Goal: Communication & Community: Answer question/provide support

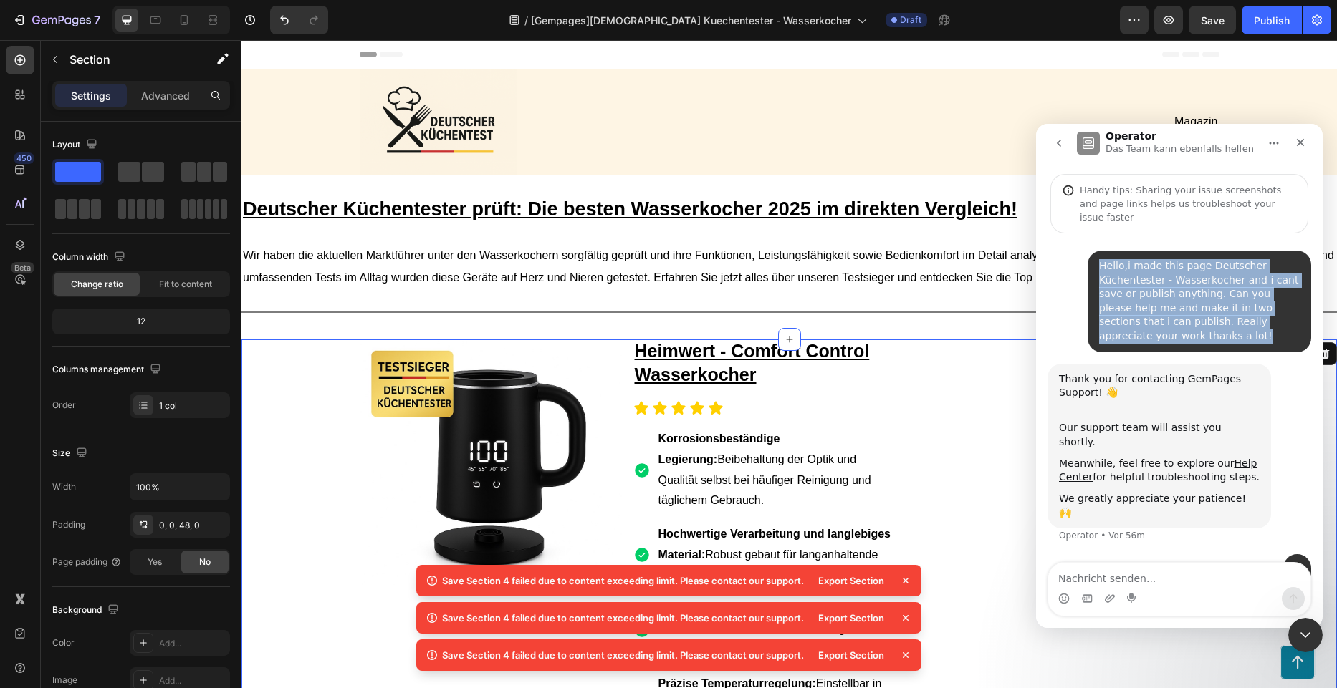
drag, startPoint x: 1134, startPoint y: 324, endPoint x: 1094, endPoint y: 267, distance: 68.9
click at [1094, 267] on div "Hello,i made this page Deutscher Küchentester - Wasserkocher and i cant save or…" at bounding box center [1198, 302] width 223 height 102
copy div "Hello,i made this page Deutscher Küchentester - Wasserkocher and i cant save or…"
click at [1061, 152] on button "go back" at bounding box center [1058, 143] width 27 height 27
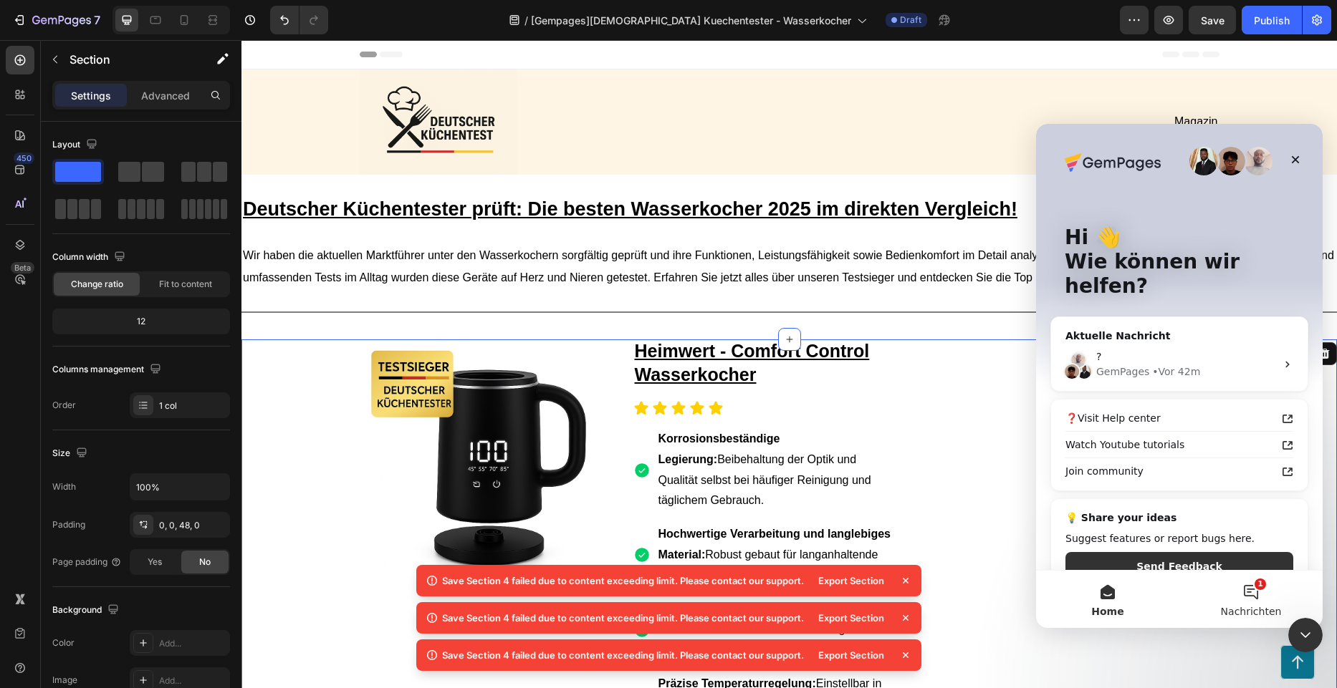
click at [1241, 588] on button "1 Nachrichten" at bounding box center [1250, 599] width 143 height 57
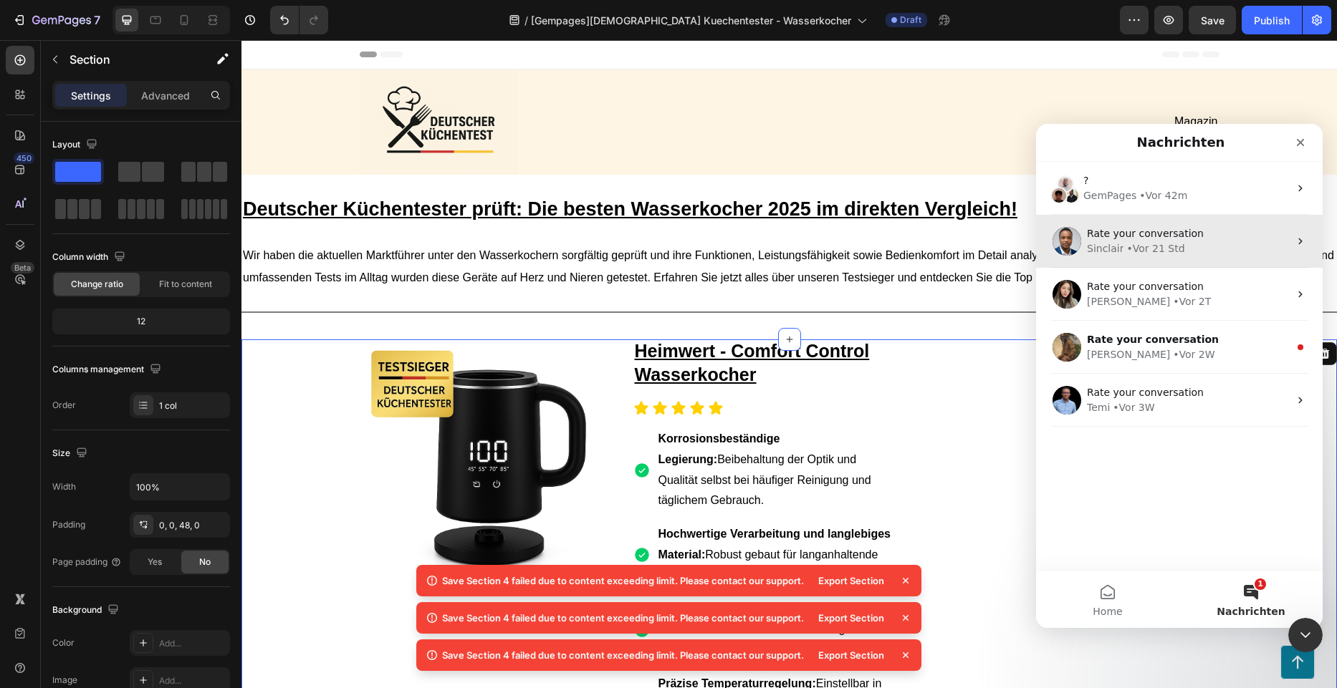
click at [1172, 252] on div "• Vor 21 Std" at bounding box center [1155, 248] width 58 height 15
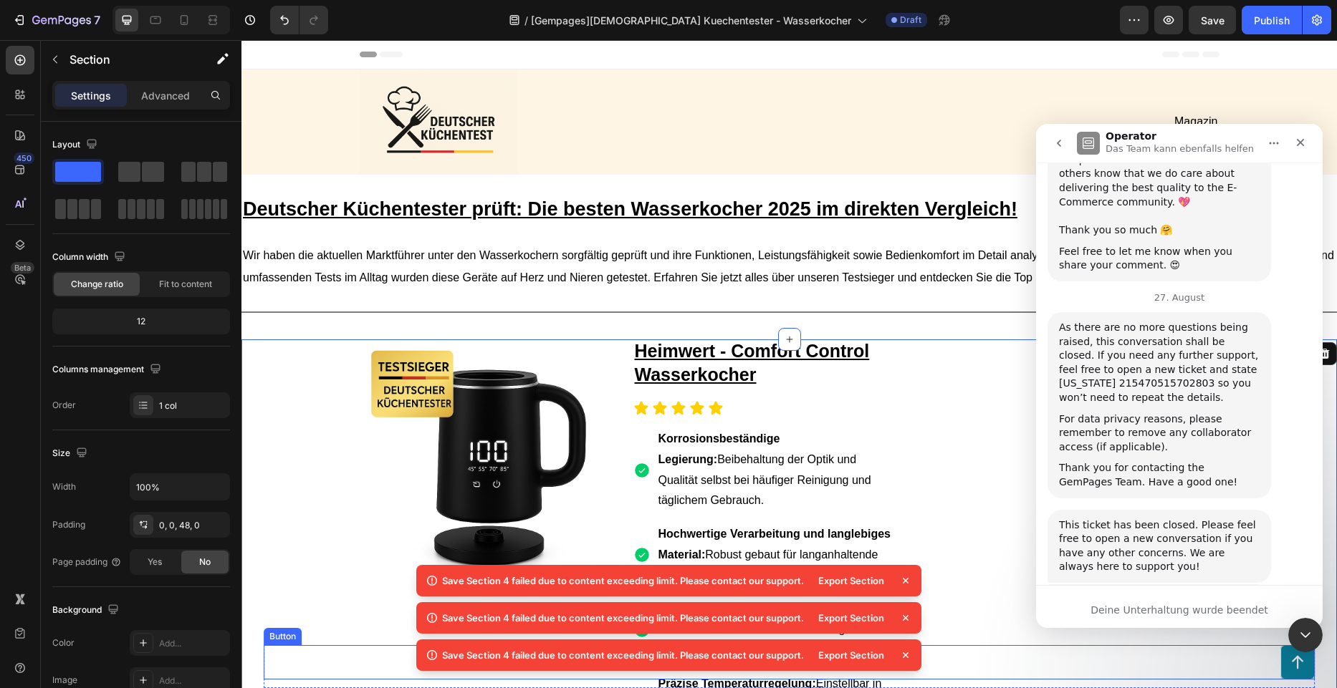
scroll to position [3359, 0]
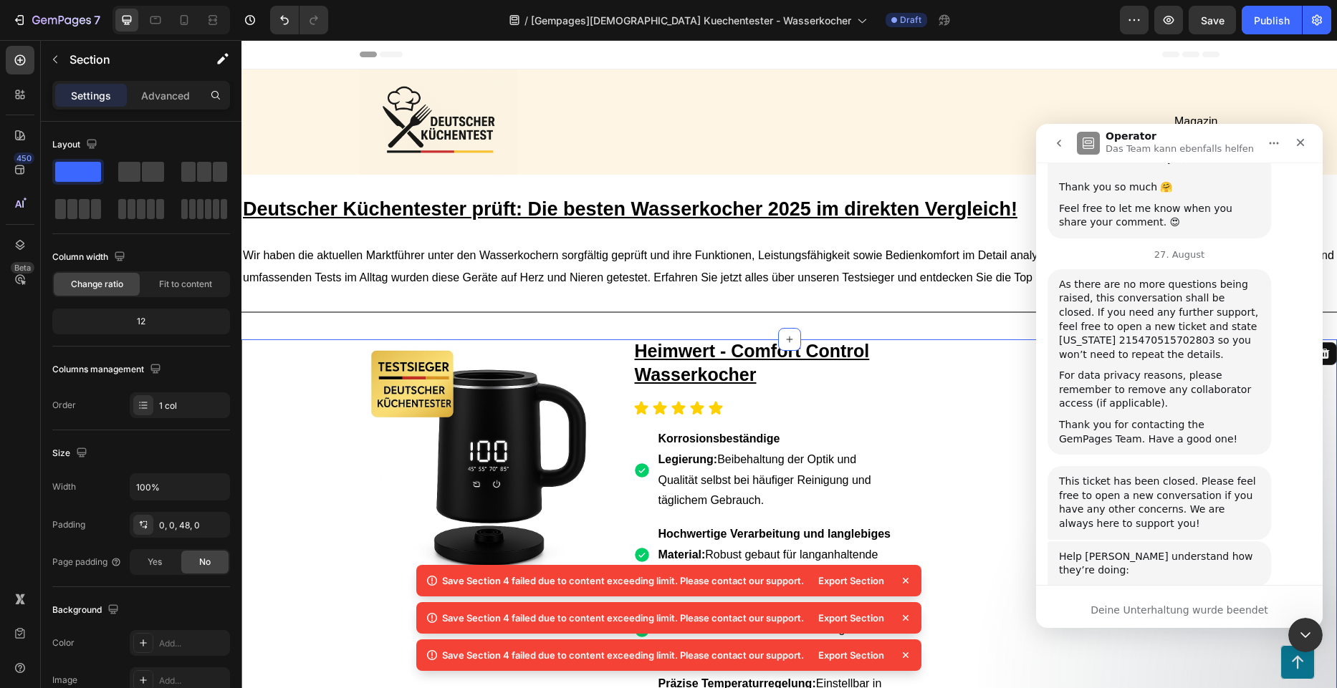
click at [1120, 608] on div "Deine Unterhaltung wurde beendet" at bounding box center [1179, 610] width 287 height 15
click at [1150, 614] on div "Deine Unterhaltung wurde beendet" at bounding box center [1179, 610] width 287 height 15
click at [1055, 136] on button "go back" at bounding box center [1058, 143] width 27 height 27
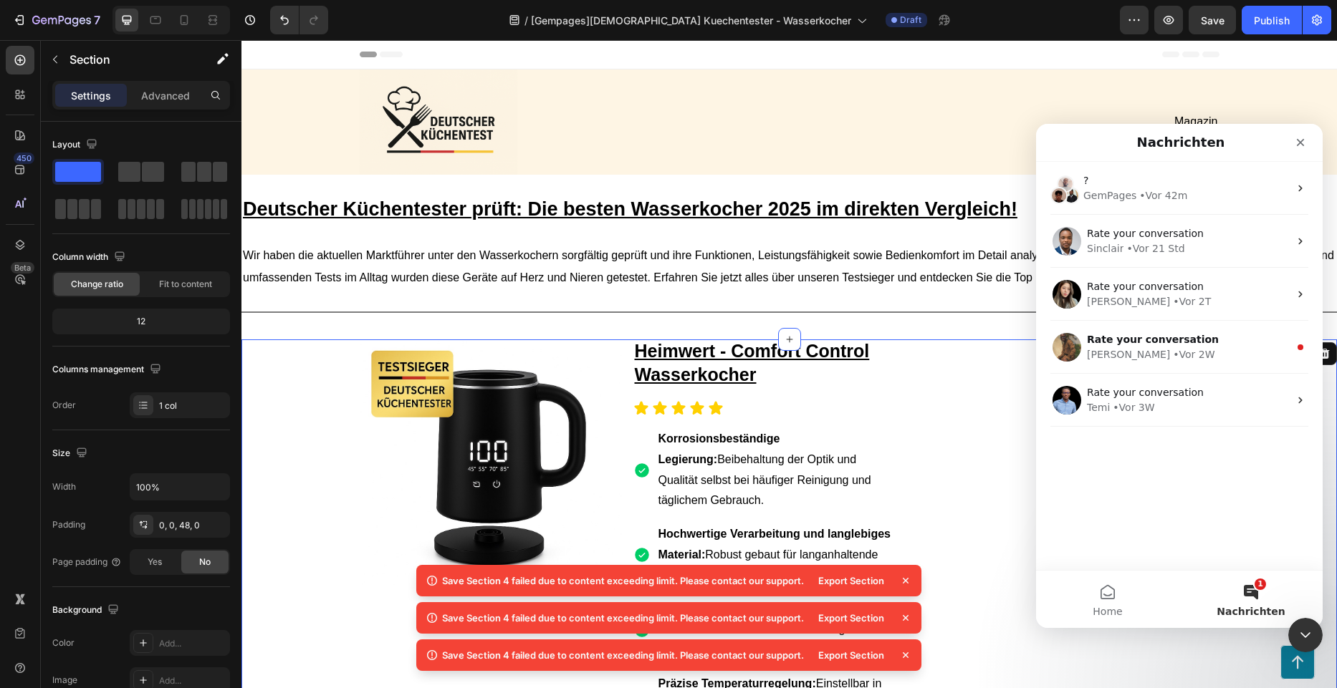
click at [1242, 599] on button "1 Nachrichten" at bounding box center [1250, 599] width 143 height 57
click at [1113, 603] on button "Home" at bounding box center [1107, 599] width 143 height 57
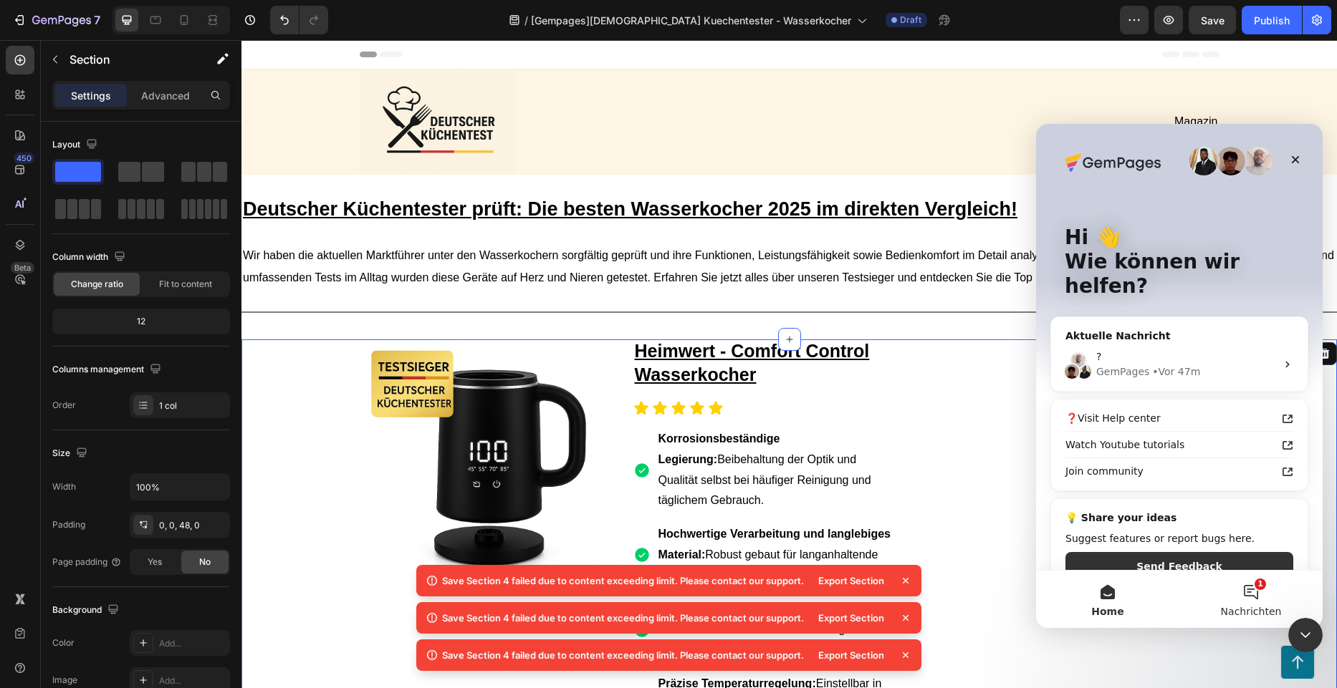
click at [1251, 578] on button "1 Nachrichten" at bounding box center [1250, 599] width 143 height 57
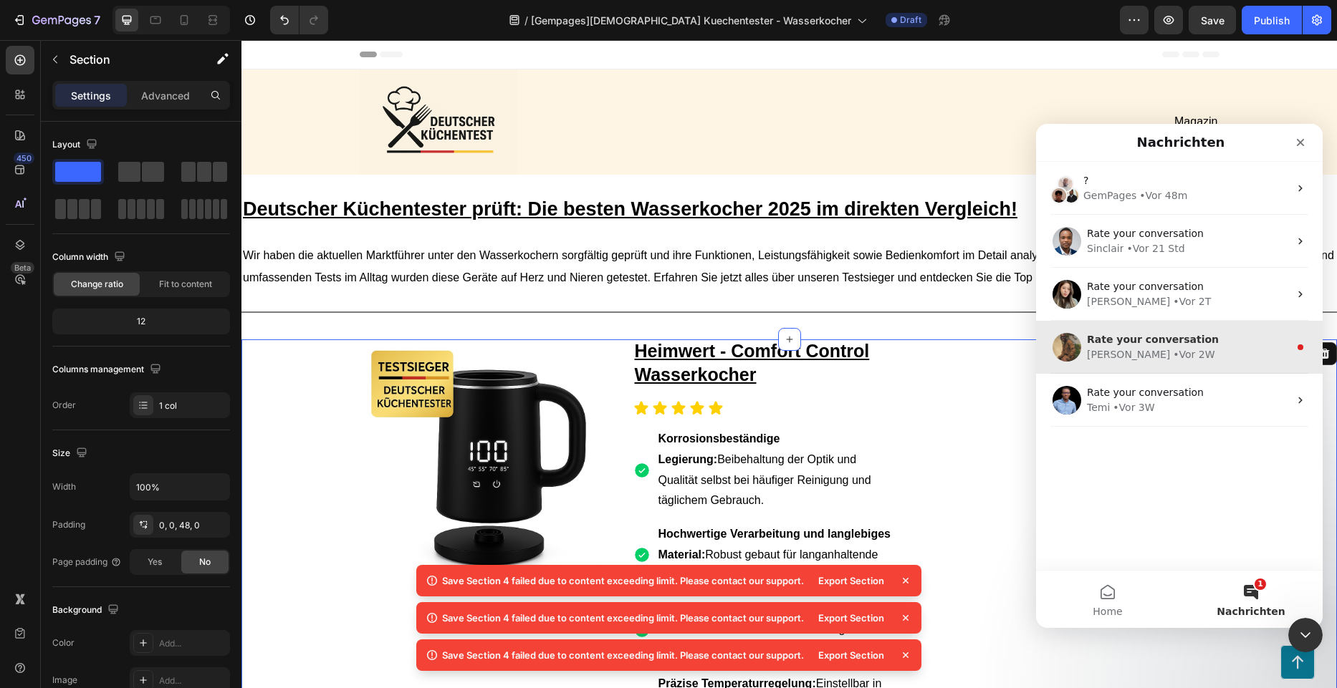
click at [1250, 339] on div "Rate your conversation" at bounding box center [1188, 339] width 202 height 15
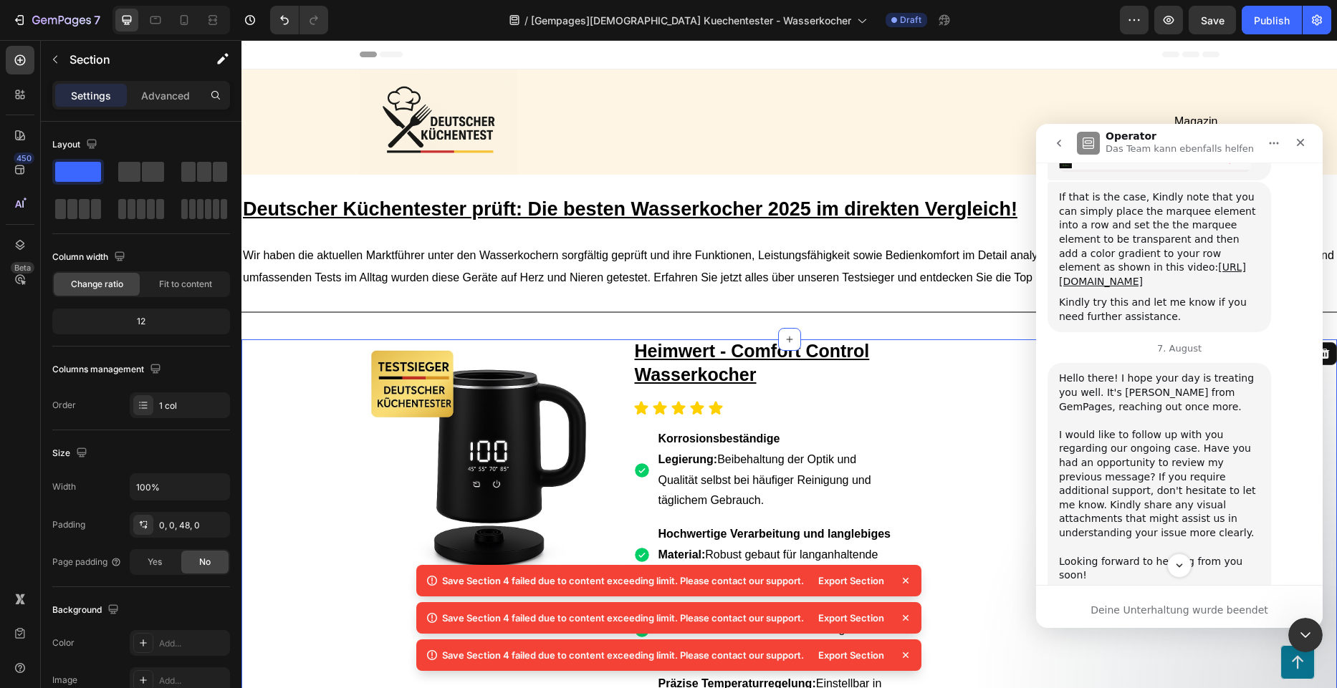
scroll to position [662, 0]
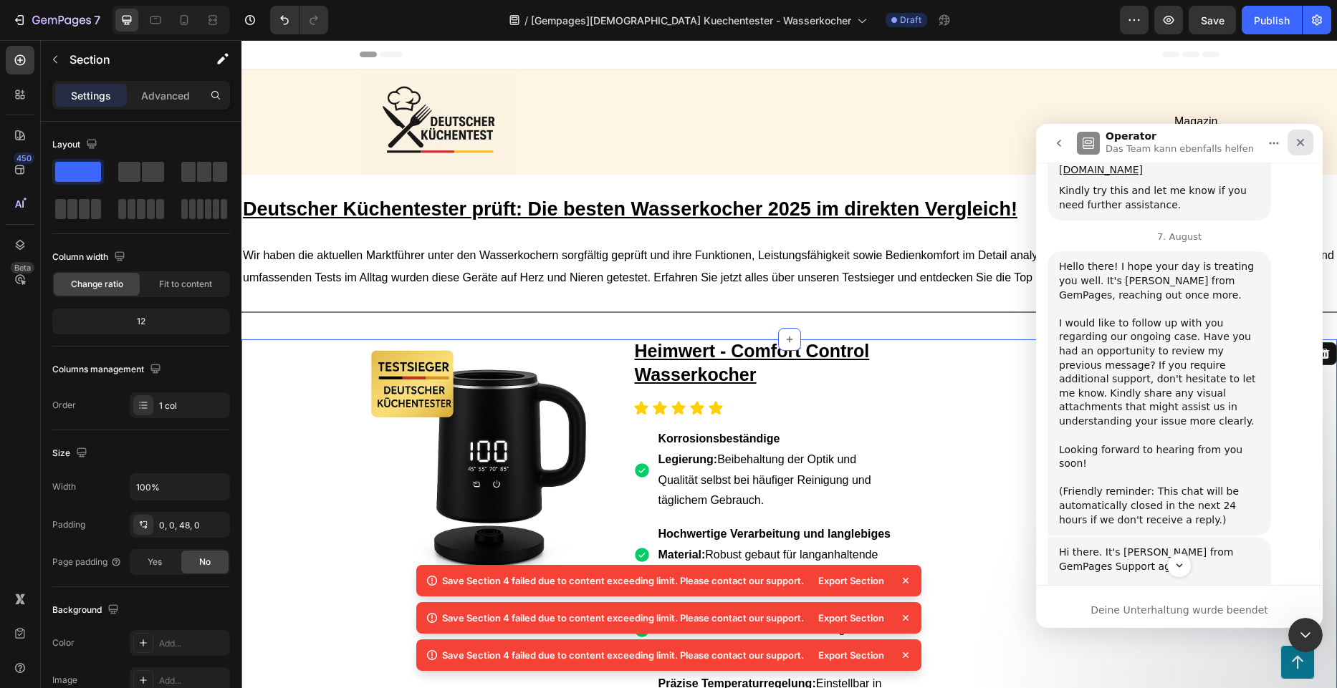
click at [1301, 147] on icon "Schließen" at bounding box center [1299, 142] width 11 height 11
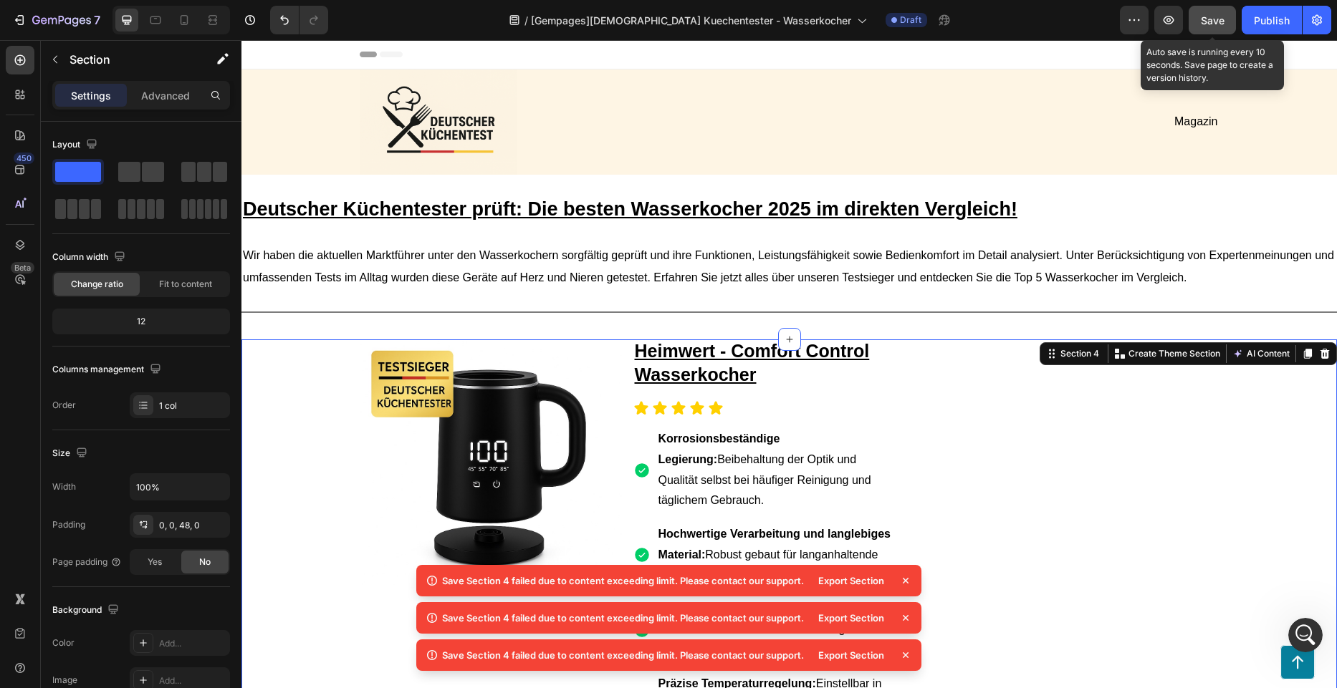
scroll to position [991, 0]
click at [1210, 32] on button "Save" at bounding box center [1211, 20] width 47 height 29
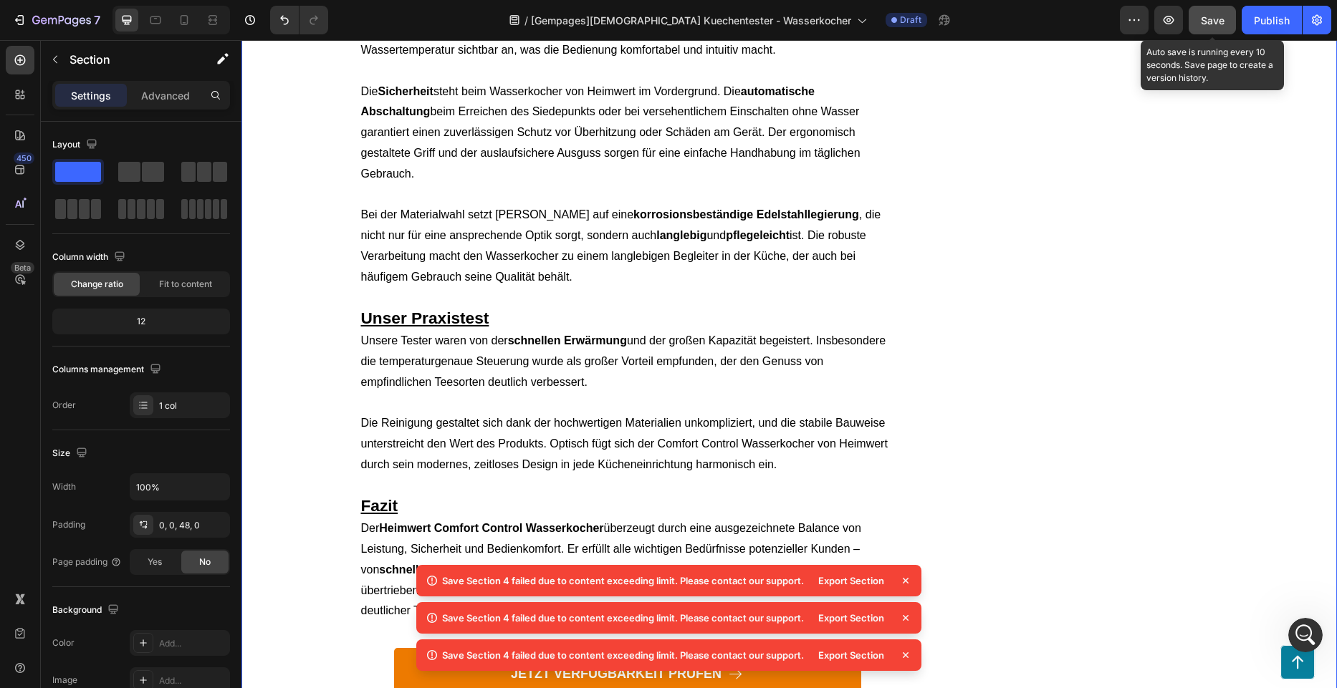
click at [1210, 25] on span "Save" at bounding box center [1212, 20] width 24 height 12
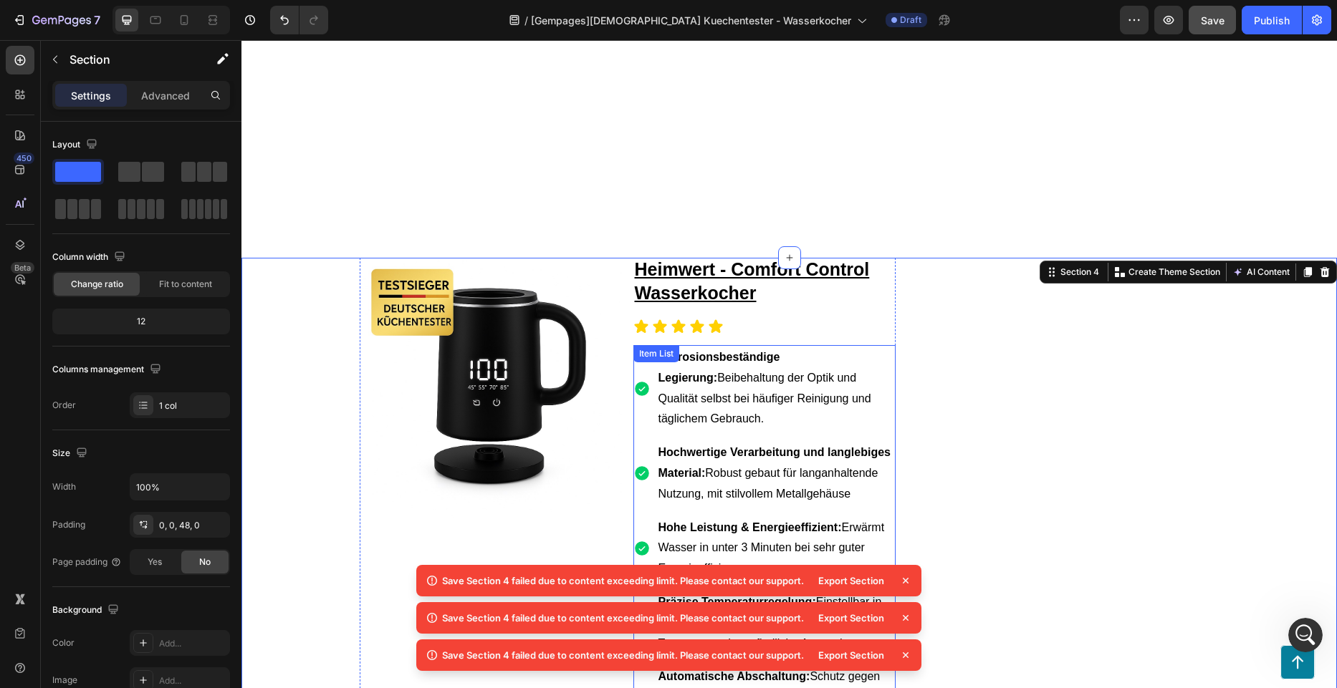
scroll to position [0, 0]
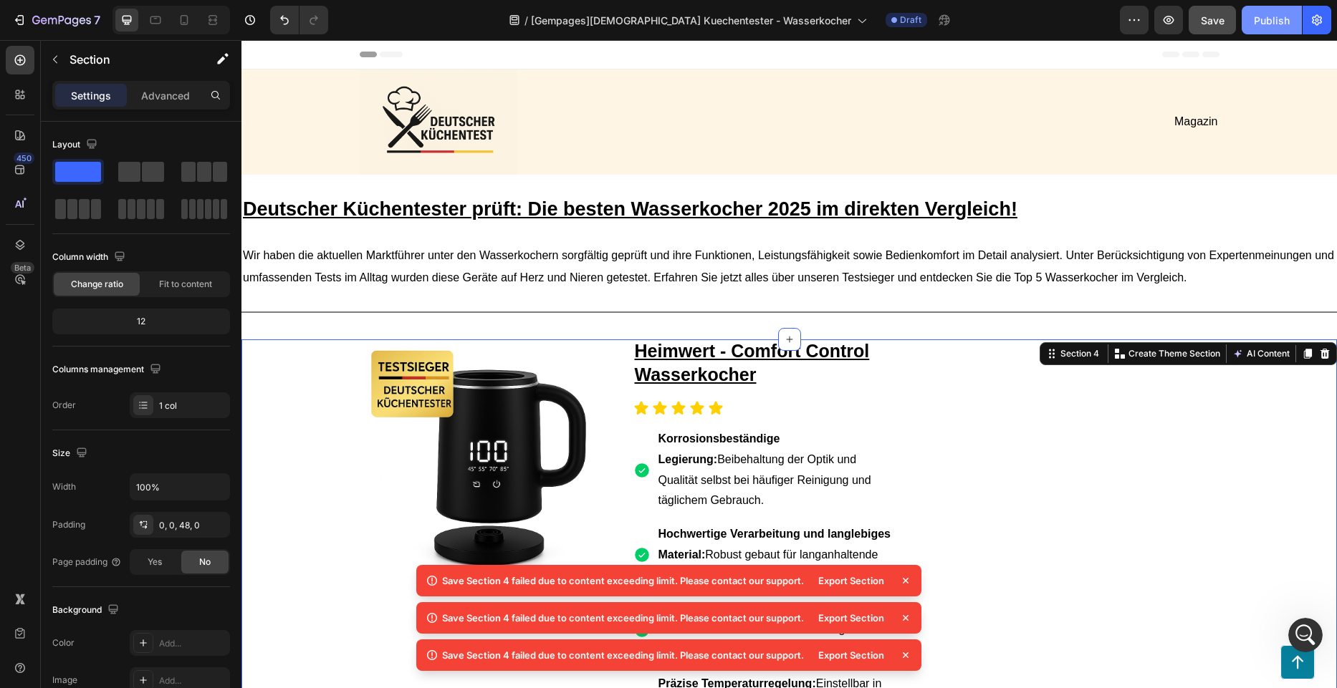
click at [1283, 29] on button "Publish" at bounding box center [1271, 20] width 60 height 29
click at [27, 24] on div "7" at bounding box center [56, 19] width 88 height 17
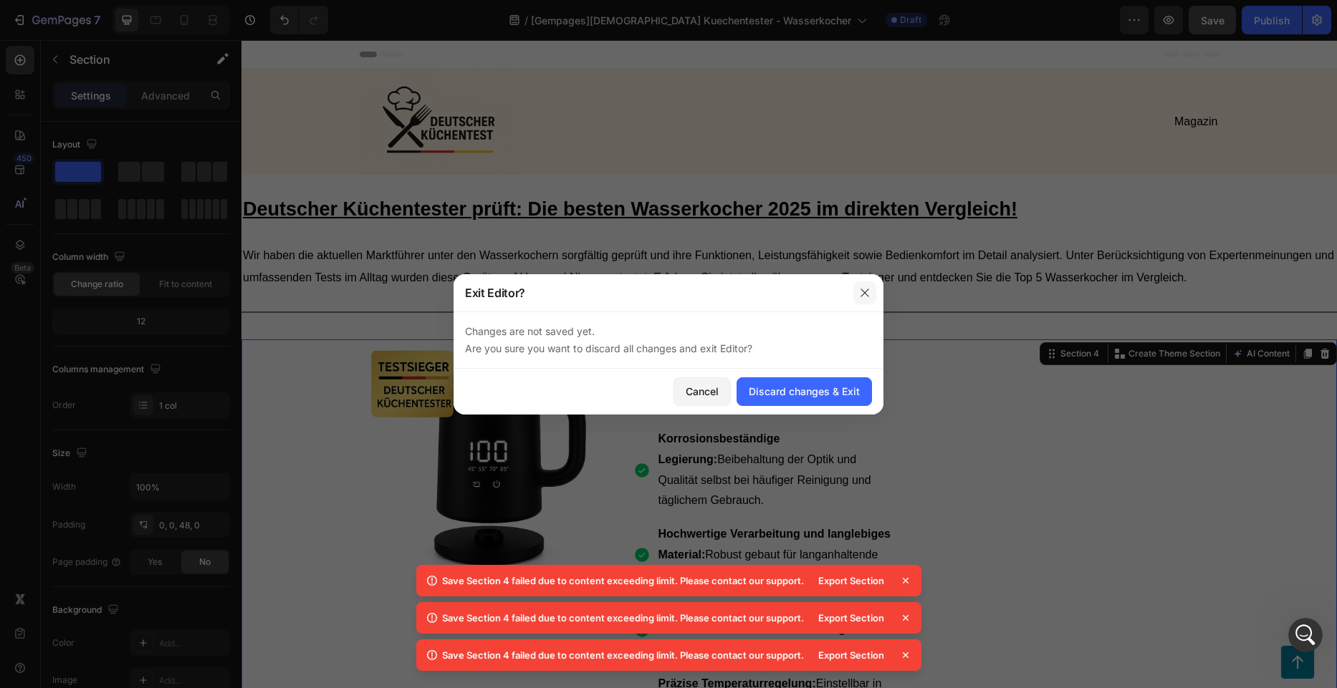
click at [862, 293] on icon "button" at bounding box center [864, 292] width 11 height 11
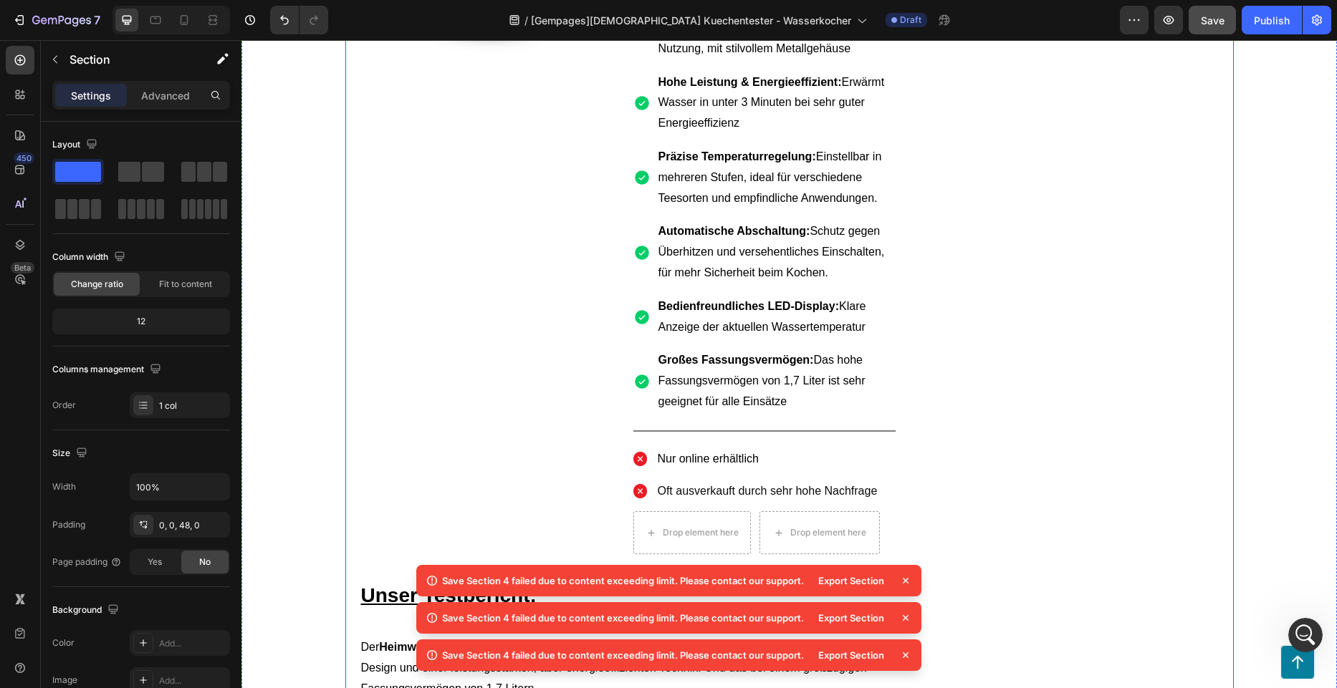
scroll to position [501, 0]
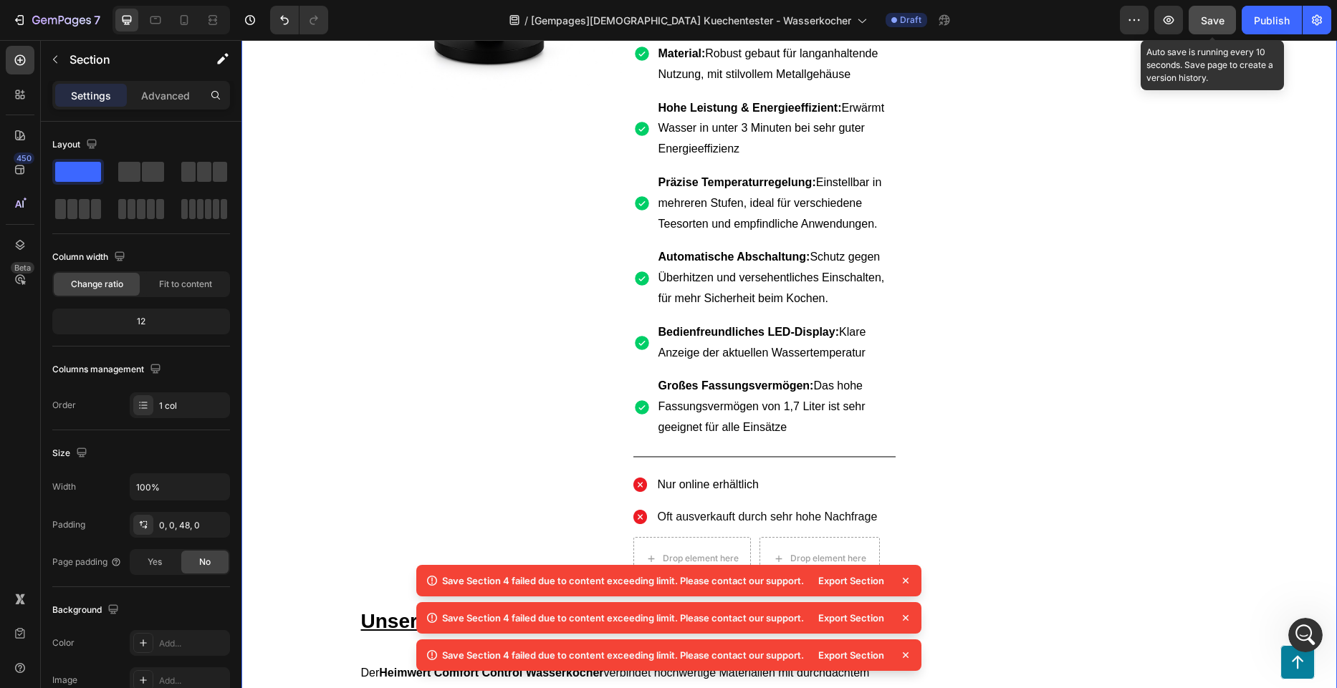
click at [1219, 21] on span "Save" at bounding box center [1212, 20] width 24 height 12
click at [901, 577] on icon at bounding box center [905, 581] width 14 height 14
click at [908, 582] on icon at bounding box center [905, 581] width 14 height 14
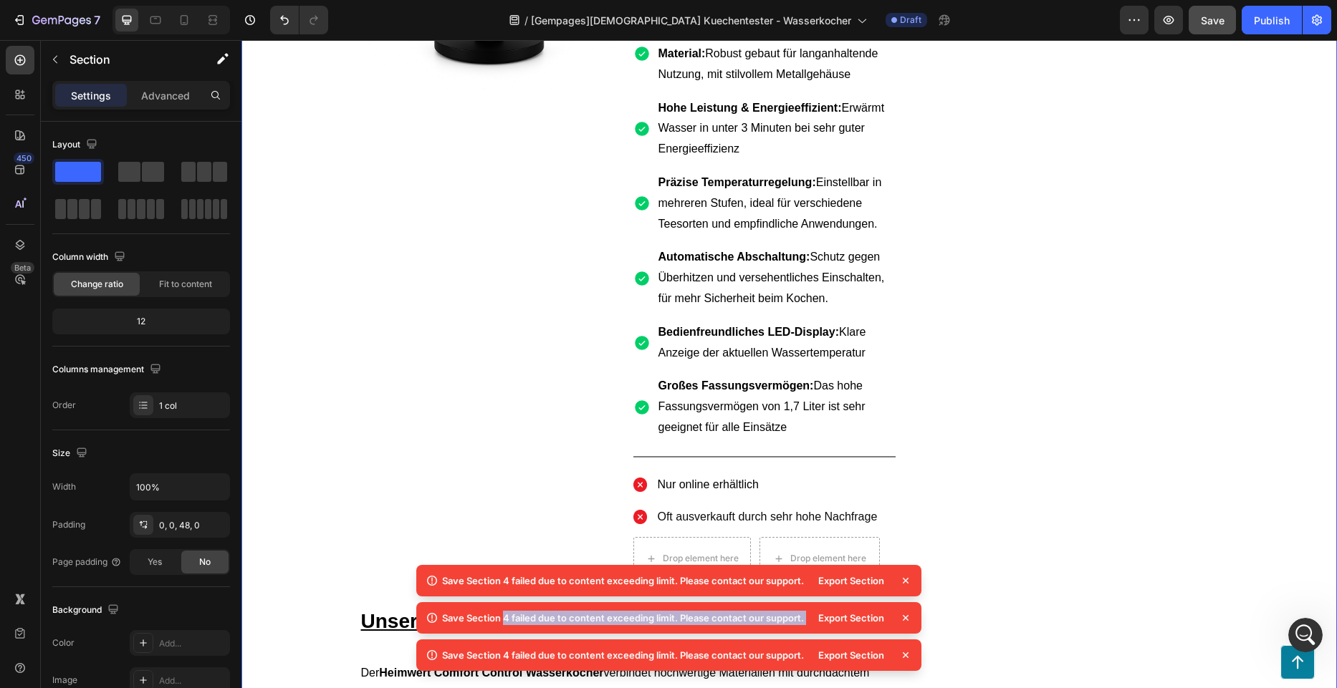
click at [908, 582] on icon at bounding box center [905, 581] width 14 height 14
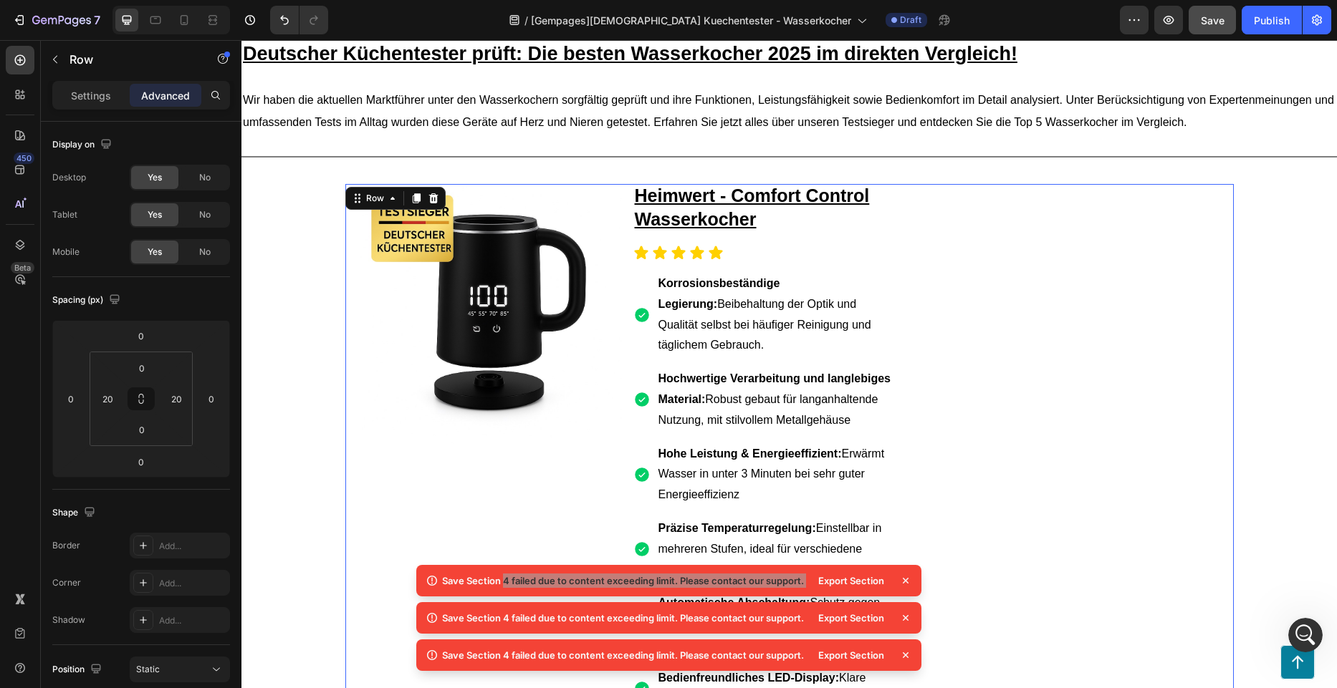
scroll to position [0, 0]
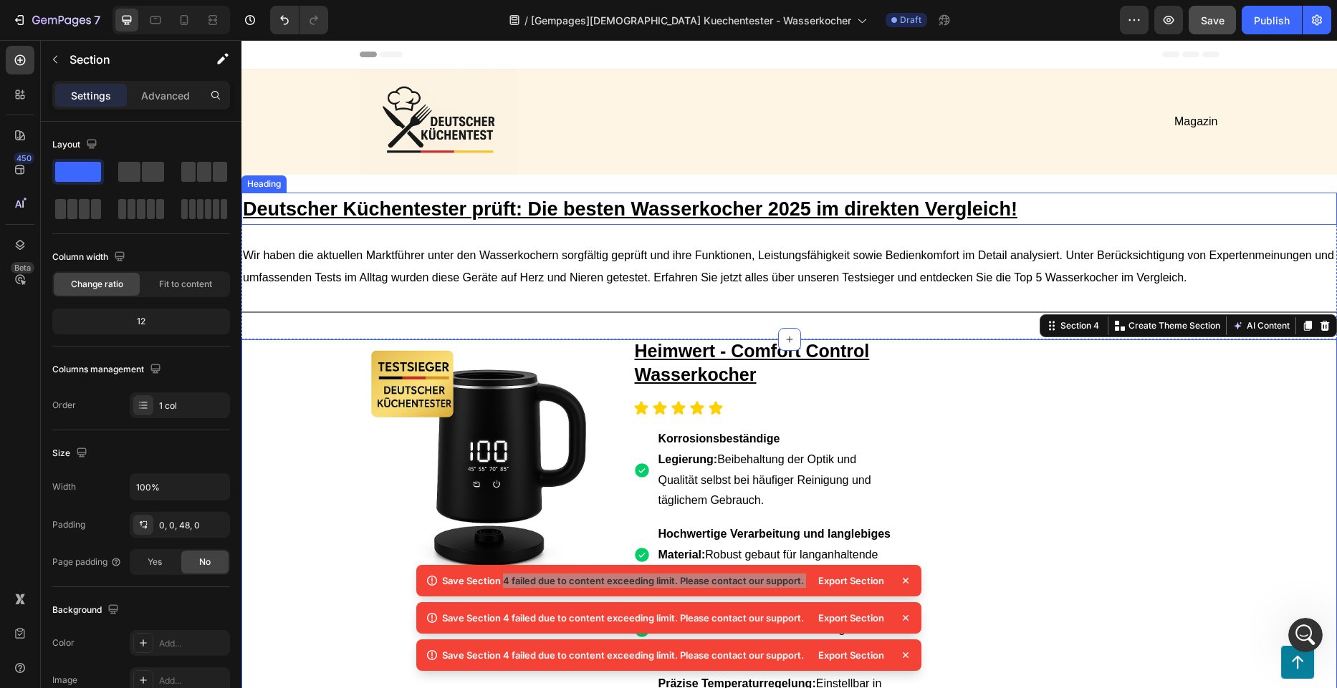
click at [1243, 193] on h1 "Deutscher Küchentester prüft: Die besten Wasserkocher 2025 im direkten Vergleic…" at bounding box center [788, 209] width 1095 height 32
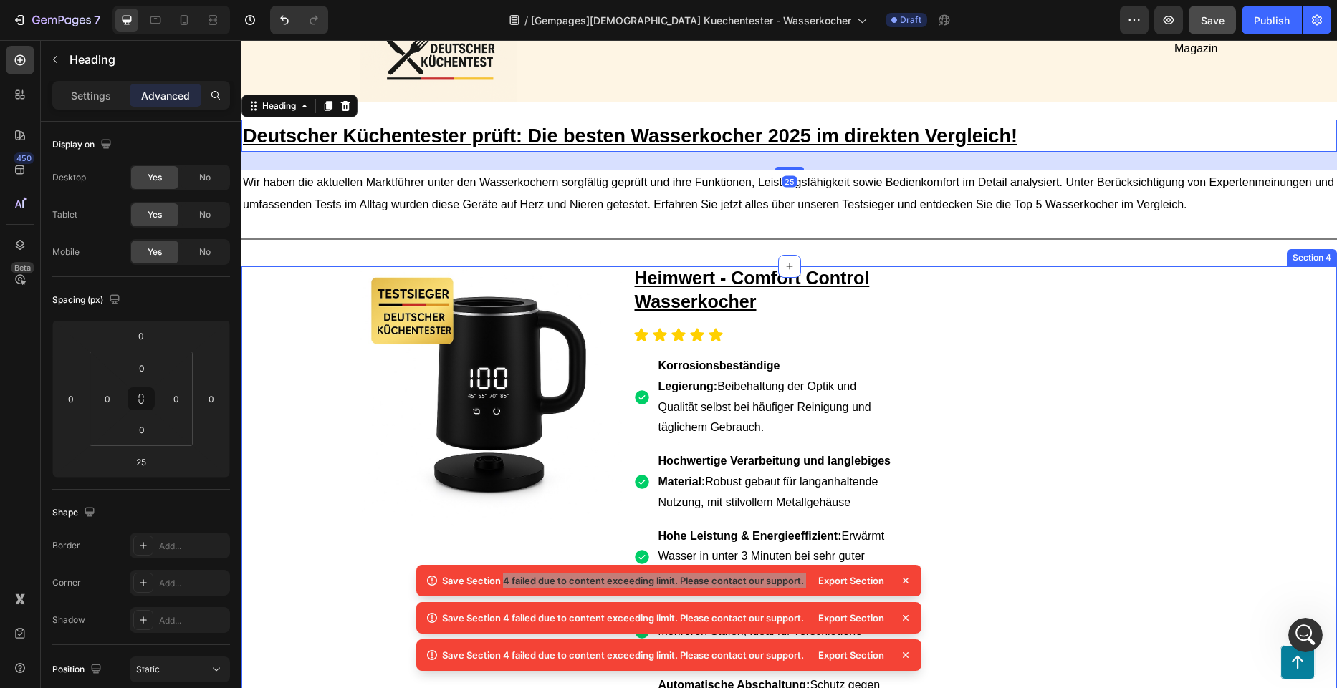
scroll to position [143, 0]
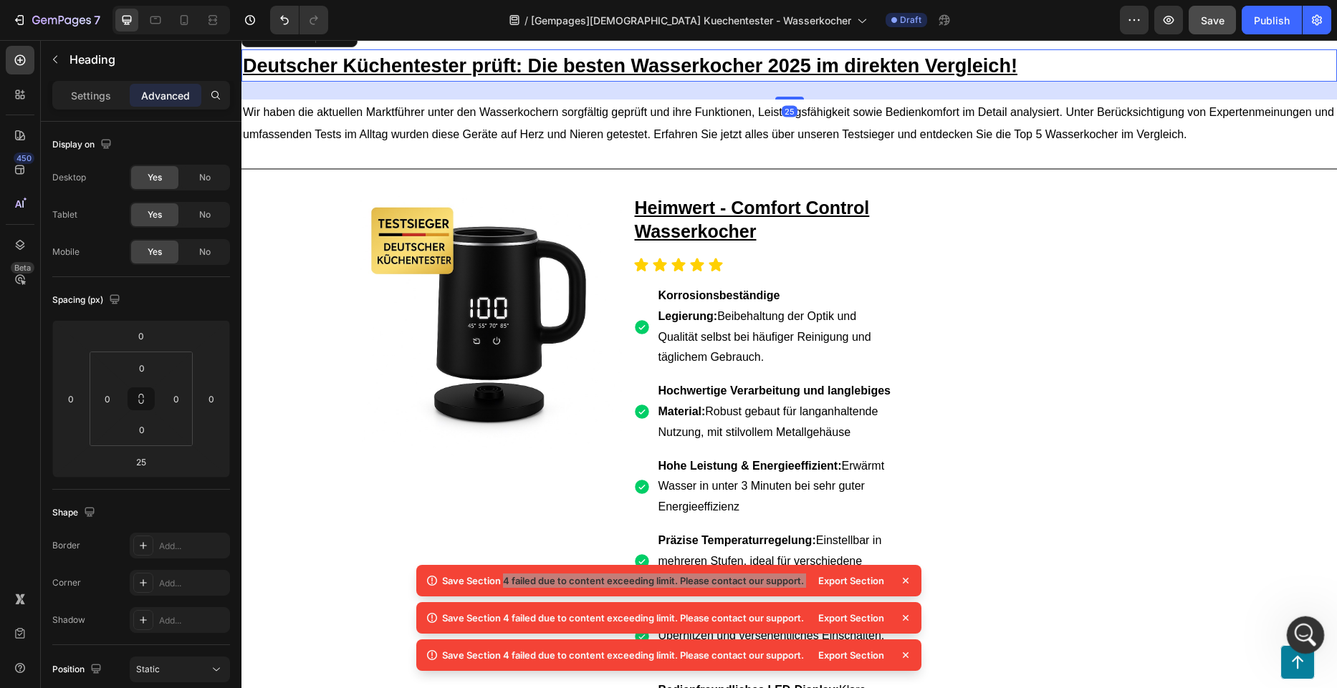
click at [1301, 629] on icon "Intercom-Nachrichtendienst öffnen" at bounding box center [1303, 634] width 24 height 24
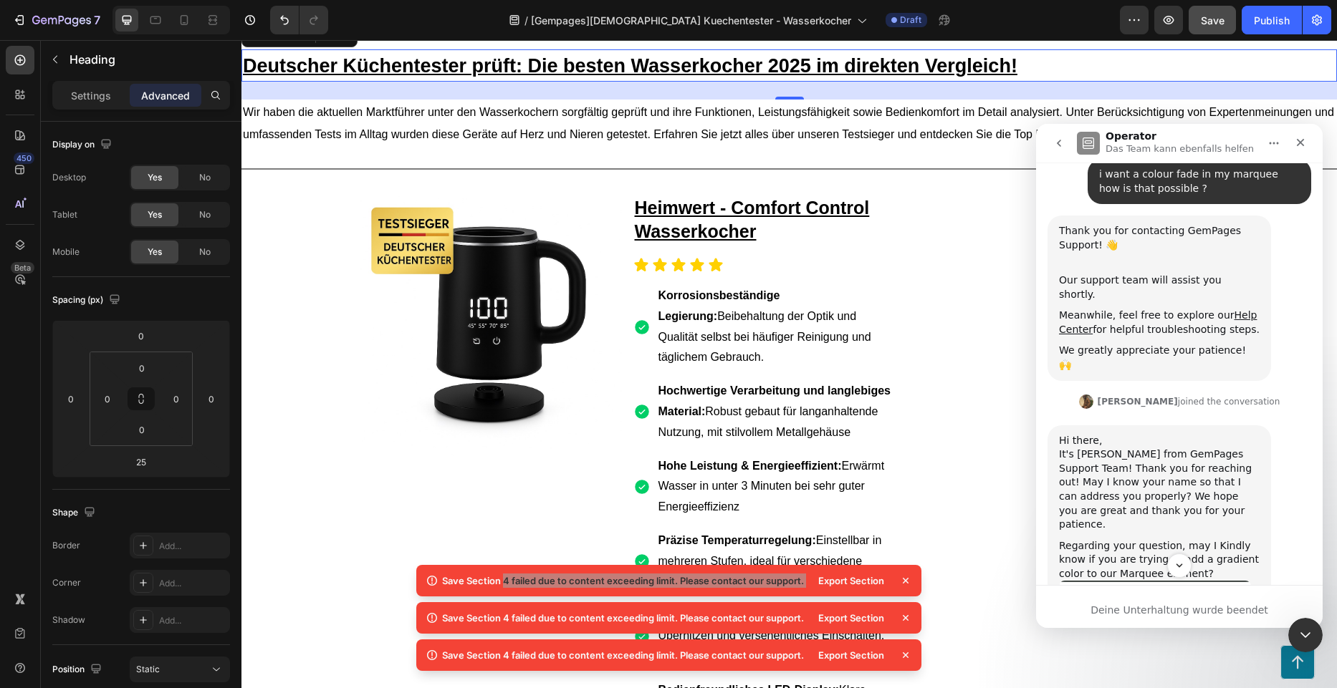
scroll to position [0, 0]
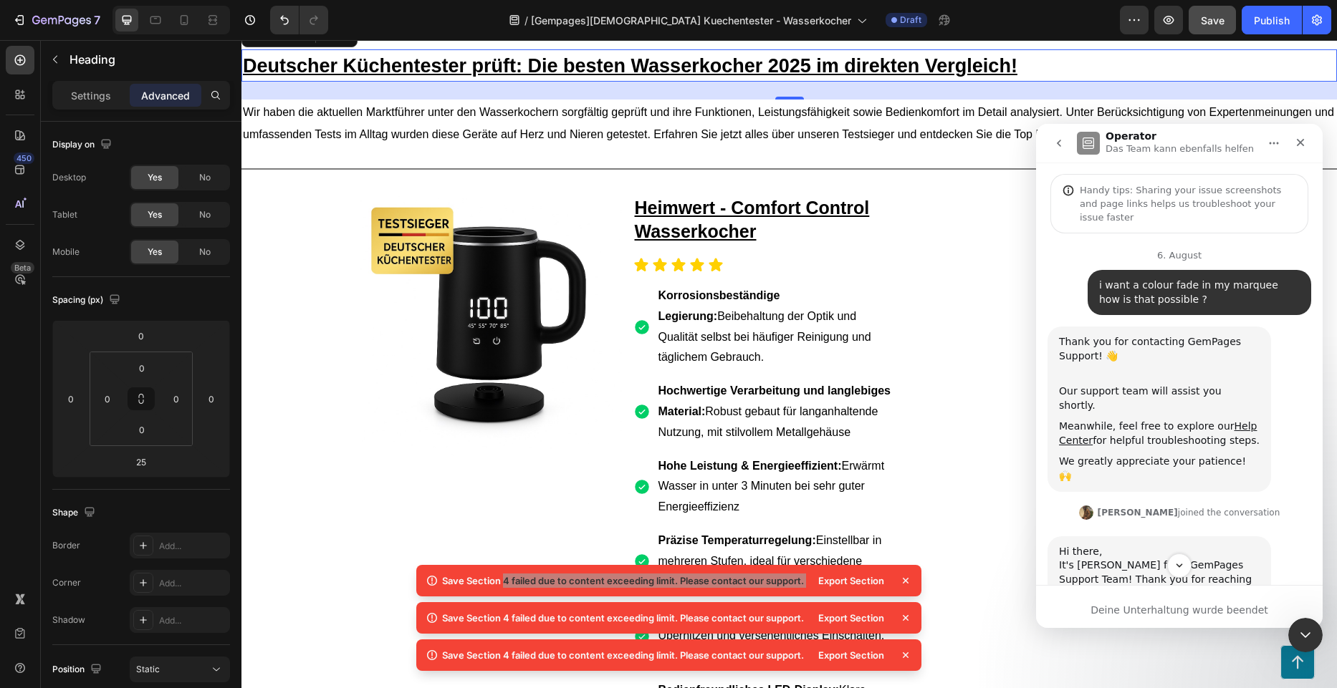
click at [1064, 153] on button "go back" at bounding box center [1058, 143] width 27 height 27
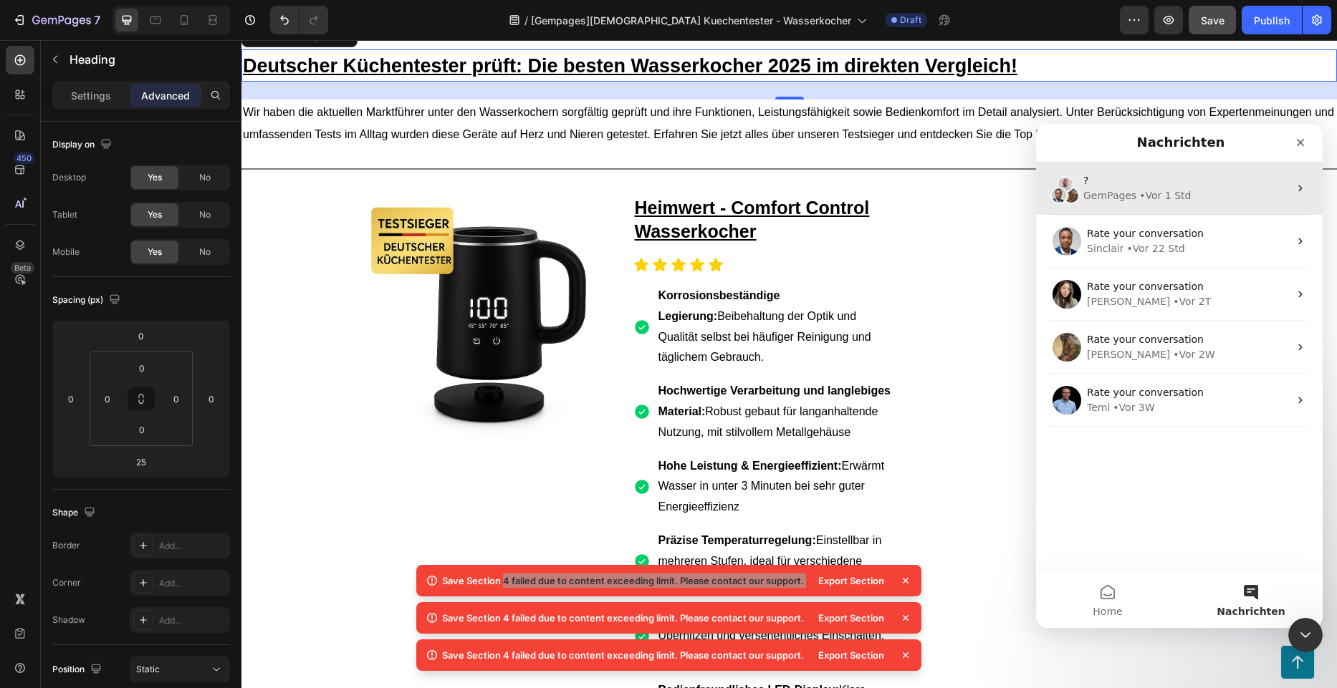
click at [1222, 202] on div "GemPages • Vor 1 Std" at bounding box center [1186, 195] width 206 height 15
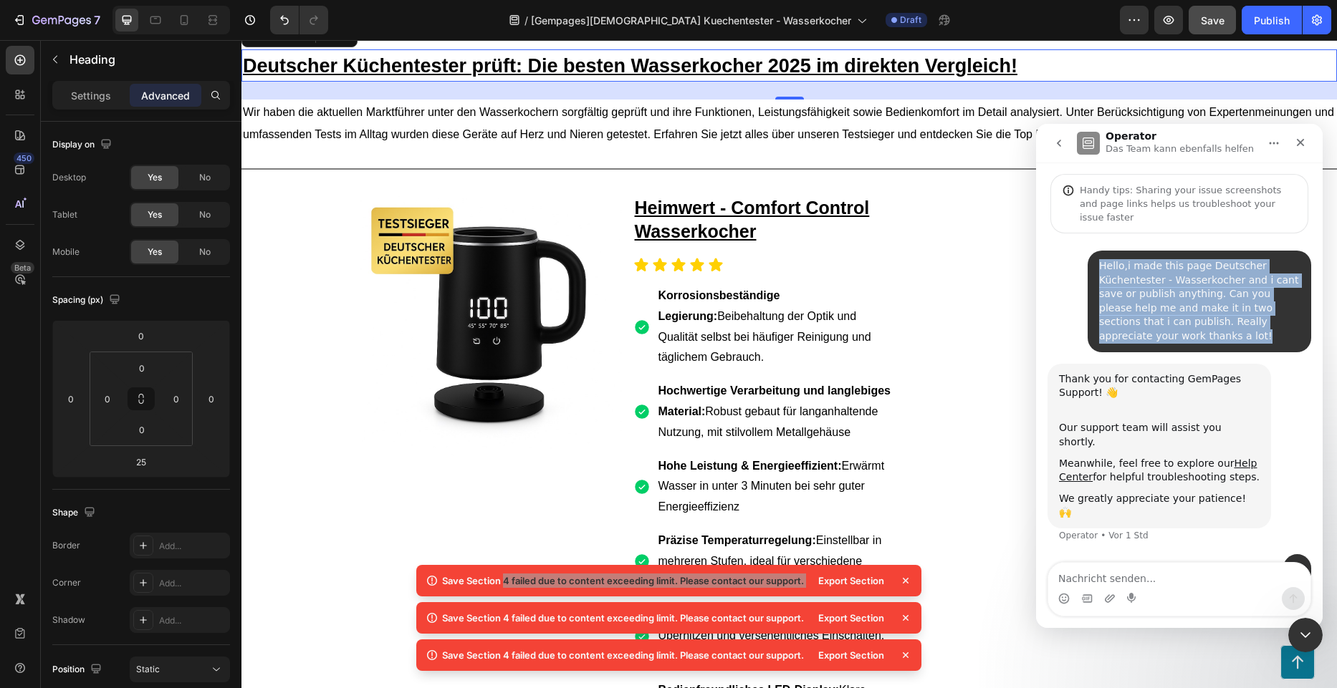
drag, startPoint x: 1134, startPoint y: 328, endPoint x: 1091, endPoint y: 246, distance: 92.3
click at [1091, 251] on div "Hello,i made this page Deutscher Küchentester - Wasserkocher and i cant save or…" at bounding box center [1198, 302] width 223 height 102
copy div "Hello,i made this page Deutscher Küchentester - Wasserkocher and i cant save or…"
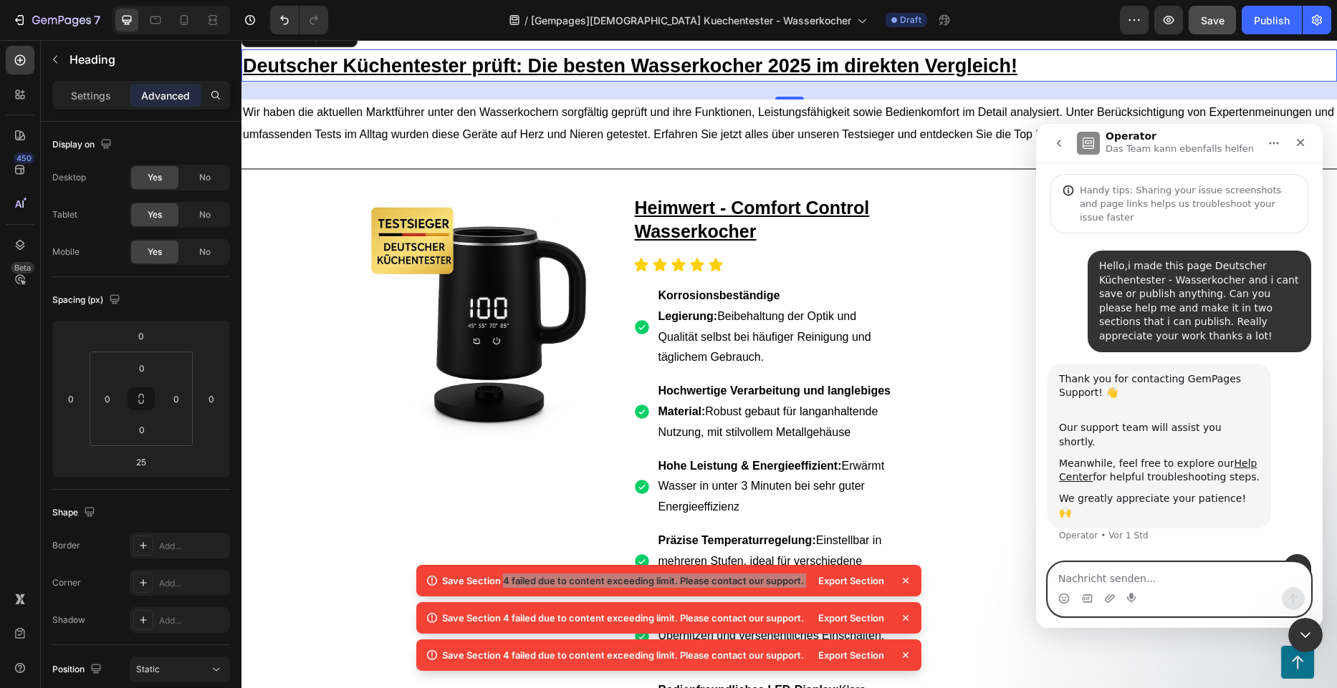
click at [1120, 567] on textarea "Nachricht senden..." at bounding box center [1179, 575] width 262 height 24
paste textarea "Hello,i made this page Deutscher Küchentester - Wasserkocher and i cant save or…"
type textarea "Hello,i made this page Deutscher Küchentester - Wasserkocher and i cant save or…"
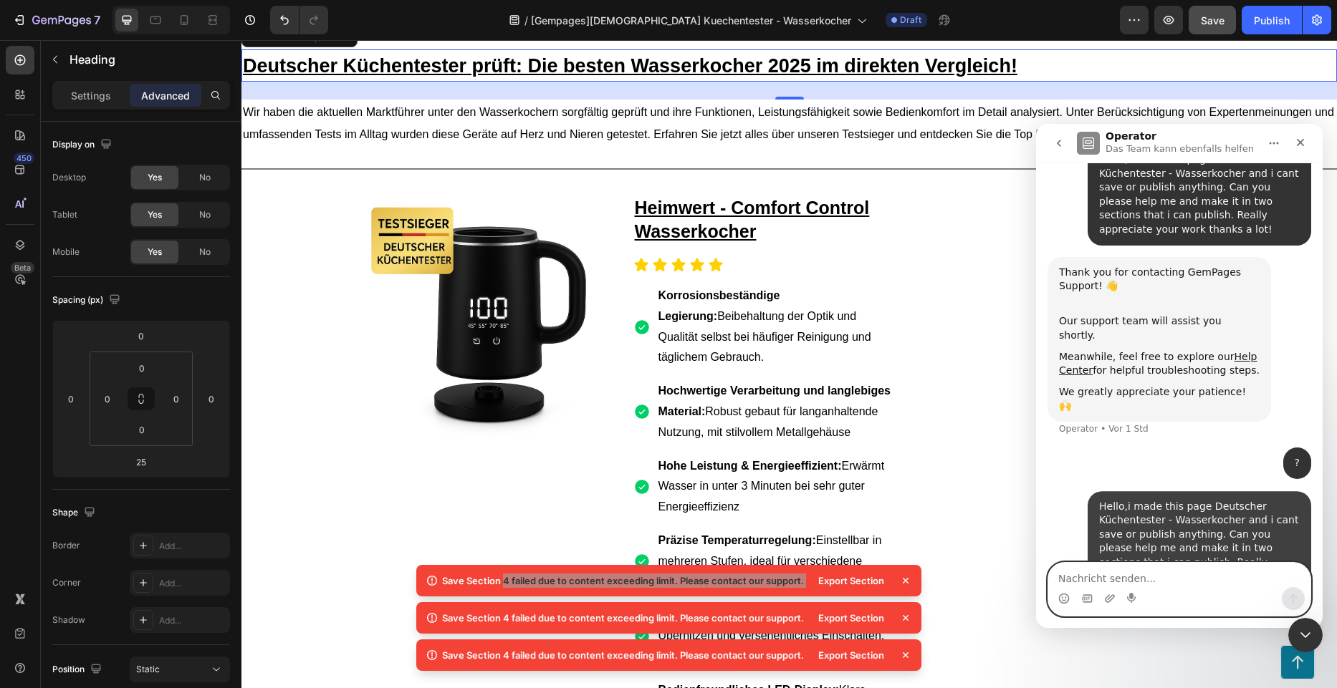
scroll to position [110, 0]
